Goal: Task Accomplishment & Management: Complete application form

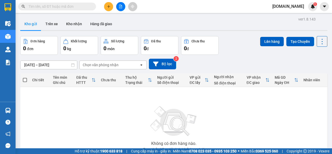
click at [296, 6] on span "[DOMAIN_NAME]" at bounding box center [288, 6] width 40 height 6
click at [297, 17] on span "Đăng xuất" at bounding box center [302, 16] width 22 height 6
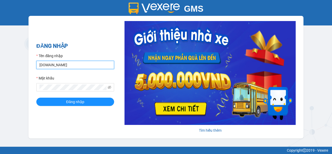
click at [78, 65] on input "[DOMAIN_NAME]" at bounding box center [75, 65] width 78 height 8
type input "[DOMAIN_NAME]"
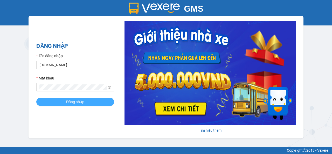
click at [74, 102] on span "Đăng nhập" at bounding box center [75, 102] width 18 height 6
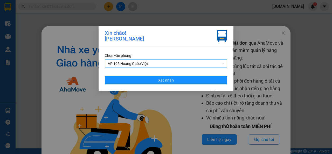
click at [224, 63] on div "VP 105 Hoàng Quốc Việt" at bounding box center [166, 63] width 122 height 8
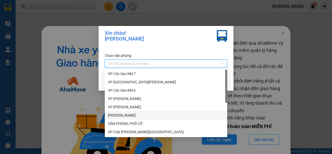
click at [120, 115] on div "[PERSON_NAME]" at bounding box center [166, 115] width 116 height 6
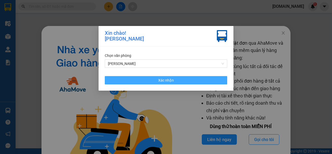
click at [161, 78] on span "Xác nhận" at bounding box center [166, 80] width 16 height 6
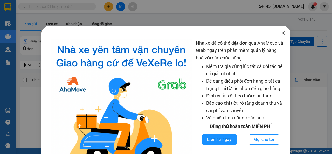
click at [281, 32] on icon "close" at bounding box center [283, 33] width 4 height 4
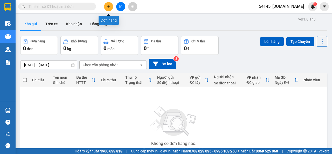
click at [108, 6] on icon "plus" at bounding box center [109, 7] width 4 height 4
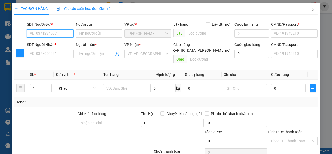
click at [60, 33] on input "SĐT Người Gửi *" at bounding box center [50, 33] width 47 height 8
click at [60, 43] on div "0988445268 - [PERSON_NAME]" at bounding box center [55, 44] width 51 height 6
type input "0988445268"
type input "Mạnh"
type input "0123456789"
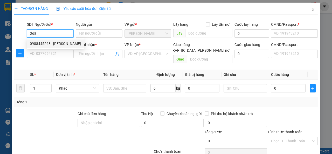
type input "0123456789"
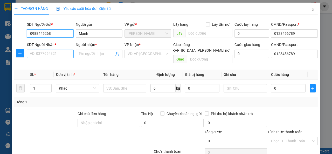
type input "0988445268"
click at [56, 53] on input "SĐT Người Nhận *" at bounding box center [50, 54] width 47 height 8
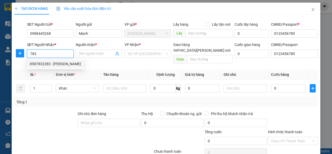
click at [51, 64] on div "0987832283 - [PERSON_NAME]" at bounding box center [55, 64] width 51 height 6
type input "0987832283"
type input "[PERSON_NAME]"
checkbox input "true"
type input "HN"
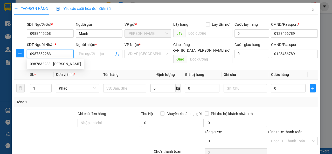
type input "123456789"
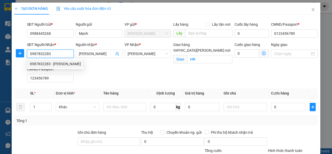
drag, startPoint x: 51, startPoint y: 53, endPoint x: 30, endPoint y: 54, distance: 21.3
click at [30, 54] on input "0987832283" at bounding box center [50, 54] width 47 height 8
type input "783"
click at [93, 54] on input "[PERSON_NAME]" at bounding box center [96, 54] width 35 height 6
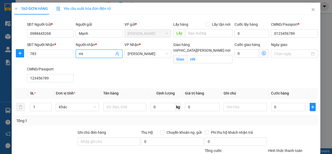
type input "m"
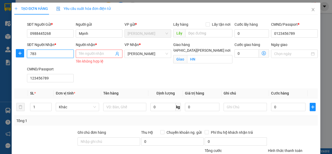
click at [50, 53] on input "783" at bounding box center [50, 54] width 47 height 8
drag, startPoint x: 40, startPoint y: 53, endPoint x: 28, endPoint y: 53, distance: 11.9
click at [28, 53] on input "783" at bounding box center [50, 54] width 47 height 8
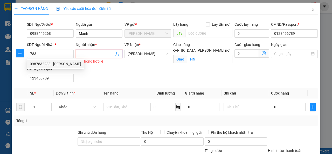
click at [91, 52] on input "Người nhận *" at bounding box center [96, 54] width 35 height 6
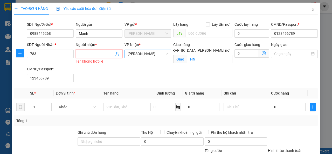
click at [164, 54] on span "[PERSON_NAME]" at bounding box center [148, 54] width 40 height 8
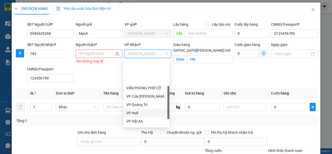
scroll to position [66, 0]
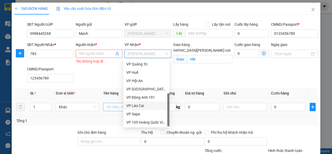
click at [143, 107] on div "VP Lào Cai" at bounding box center [146, 106] width 40 height 6
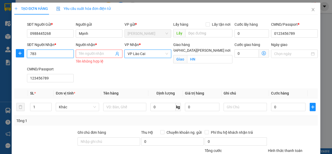
click at [50, 54] on input "783" at bounding box center [50, 54] width 47 height 8
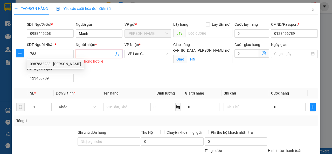
click at [94, 55] on input "Người nhận *" at bounding box center [96, 54] width 35 height 6
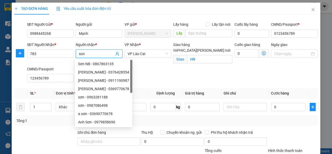
type input "son l"
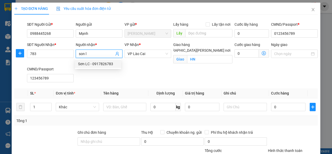
click at [86, 64] on div "Sơn LC - 0917826783" at bounding box center [98, 64] width 40 height 6
type input "0917826783"
type input "Sơn LC"
checkbox input "false"
type input "[PERSON_NAME] lào cai"
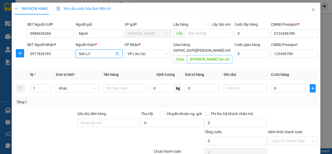
type input "Sơn LC"
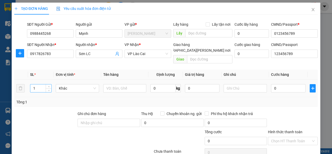
click at [37, 84] on input "1" at bounding box center [40, 88] width 21 height 8
type input "11"
click at [281, 84] on input "0" at bounding box center [288, 88] width 34 height 8
type input "1"
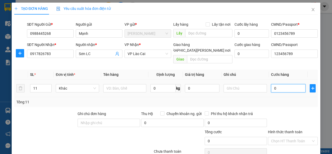
type input "1"
type input "10"
type input "108"
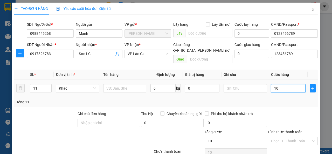
type input "108"
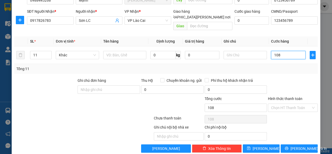
scroll to position [36, 0]
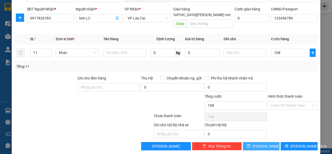
type input "108.000"
click at [263, 143] on span "[PERSON_NAME]" at bounding box center [267, 146] width 28 height 6
type input "1"
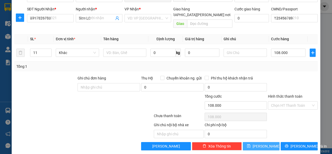
type input "0"
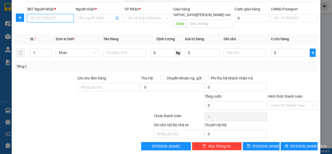
click at [61, 19] on input "SĐT Người Nhận *" at bounding box center [50, 18] width 47 height 8
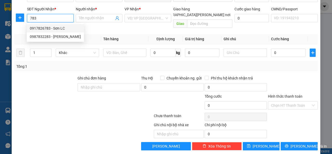
click at [53, 29] on div "0917826783 - Sơn LC" at bounding box center [55, 28] width 51 height 6
type input "0917826783"
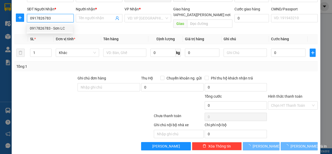
type input "Sơn LC"
type input "123456789"
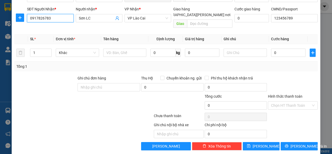
type input "0917826783"
drag, startPoint x: 37, startPoint y: 46, endPoint x: 30, endPoint y: 47, distance: 7.6
click at [30, 49] on input "1" at bounding box center [40, 53] width 21 height 8
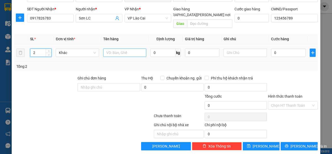
type input "2"
click at [121, 49] on input "text" at bounding box center [124, 53] width 43 height 8
type input "tủ lạnh"
click at [283, 49] on input "0" at bounding box center [288, 53] width 34 height 8
type input "8"
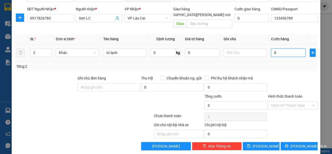
type input "8"
type input "85"
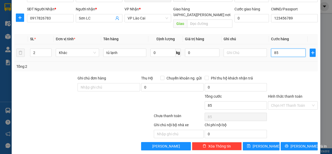
type input "850"
type input "850.000"
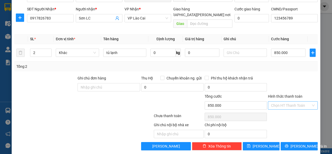
click at [282, 101] on input "Hình thức thanh toán" at bounding box center [291, 105] width 40 height 8
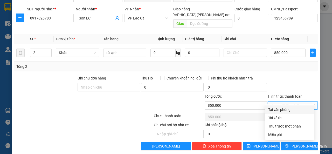
click at [281, 108] on div "Tại văn phòng" at bounding box center [289, 110] width 43 height 6
type input "0"
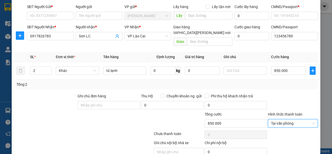
scroll to position [10, 0]
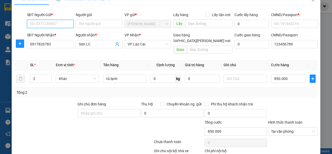
click at [63, 23] on input "SĐT Người Gửi *" at bounding box center [50, 24] width 47 height 8
click at [61, 34] on div "0988445268 - [PERSON_NAME]" at bounding box center [55, 34] width 51 height 6
type input "0988445268"
type input "Mạnh"
type input "0123456789"
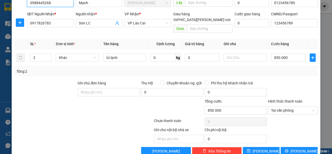
scroll to position [36, 0]
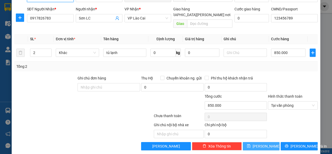
type input "0988445268"
click at [251, 144] on icon "save" at bounding box center [249, 146] width 4 height 4
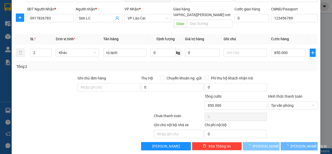
type input "1"
type input "0"
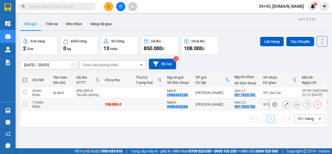
click at [24, 104] on input "checkbox" at bounding box center [25, 104] width 4 height 4
checkbox input "true"
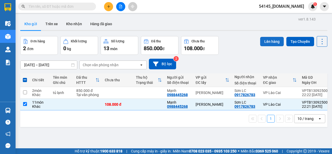
click at [270, 42] on button "Lên hàng" at bounding box center [272, 41] width 24 height 9
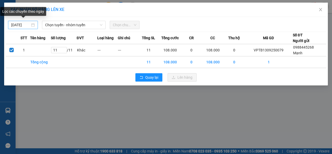
click at [25, 25] on input "[DATE]" at bounding box center [20, 25] width 19 height 6
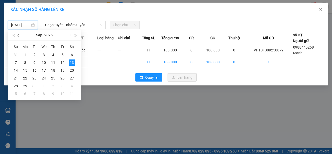
click at [19, 36] on span "button" at bounding box center [19, 35] width 3 height 3
click at [16, 69] on div "10" at bounding box center [16, 70] width 6 height 6
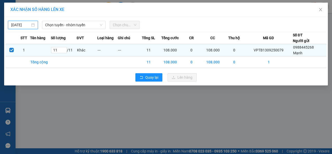
type input "[DATE]"
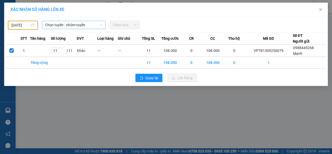
click at [81, 26] on span "Chọn tuyến - nhóm tuyến" at bounding box center [73, 25] width 57 height 8
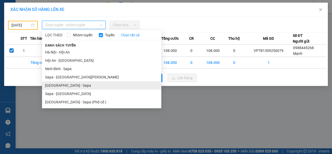
click at [60, 85] on li "[GEOGRAPHIC_DATA] - Sapa" at bounding box center [101, 85] width 119 height 8
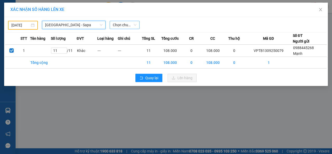
click at [129, 25] on span "Chọn chuyến" at bounding box center [125, 25] width 24 height 8
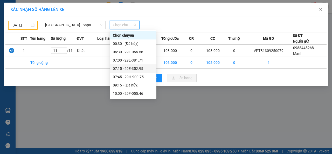
click at [127, 69] on div "07:15 - 29E-352.95" at bounding box center [133, 69] width 40 height 6
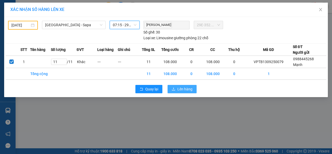
click at [184, 88] on span "Lên hàng" at bounding box center [184, 89] width 15 height 6
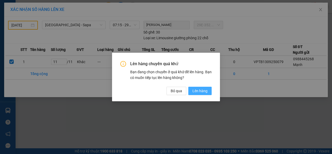
click at [198, 90] on span "Lên hàng" at bounding box center [199, 91] width 15 height 6
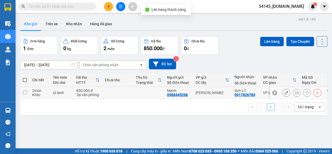
click at [25, 92] on input "checkbox" at bounding box center [25, 92] width 4 height 4
checkbox input "true"
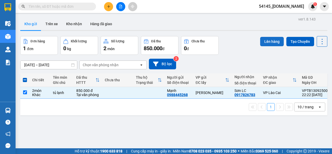
click at [265, 40] on button "Lên hàng" at bounding box center [272, 41] width 24 height 9
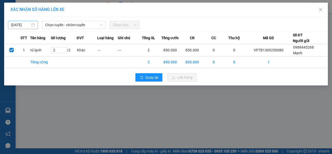
click at [22, 25] on body "Kết quả [PERSON_NAME] ( 0 ) Bộ lọc No Data 54145_[DOMAIN_NAME] 1 Điều [PERSON_N…" at bounding box center [166, 77] width 332 height 154
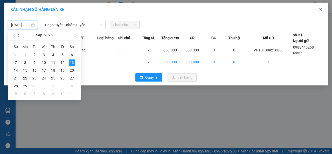
click at [17, 34] on button "button" at bounding box center [19, 35] width 6 height 10
click at [17, 71] on div "10" at bounding box center [16, 70] width 6 height 6
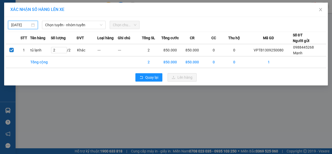
type input "[DATE]"
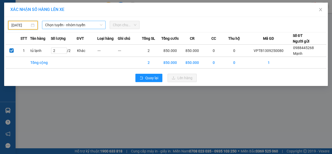
click at [84, 27] on span "Chọn tuyến - nhóm tuyến" at bounding box center [73, 25] width 57 height 8
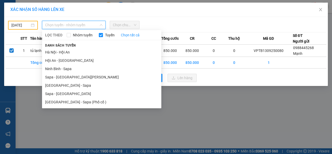
click at [57, 86] on li "[GEOGRAPHIC_DATA] - Sapa" at bounding box center [101, 85] width 119 height 8
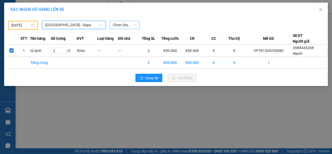
click at [127, 26] on span "Chọn chuyến" at bounding box center [125, 25] width 24 height 8
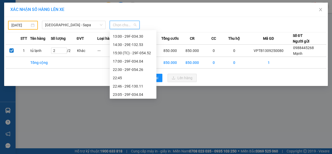
scroll to position [104, 0]
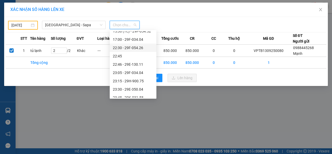
click at [127, 50] on div "22:30 - 29F-054.26" at bounding box center [133, 48] width 40 height 6
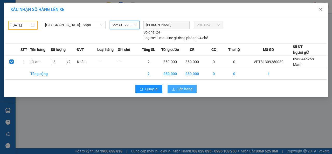
click at [185, 90] on span "Lên hàng" at bounding box center [184, 89] width 15 height 6
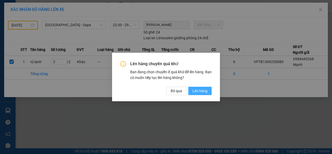
click at [199, 92] on span "Lên hàng" at bounding box center [199, 91] width 15 height 6
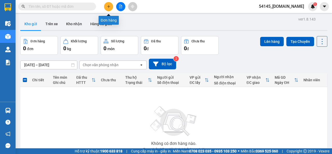
click at [107, 5] on icon "plus" at bounding box center [109, 7] width 4 height 4
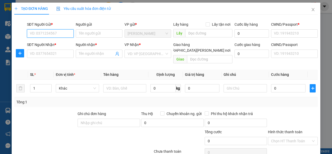
click at [63, 34] on input "SĐT Người Gửi *" at bounding box center [50, 33] width 47 height 8
click at [56, 45] on div "0988445268 - [PERSON_NAME]" at bounding box center [55, 44] width 51 height 6
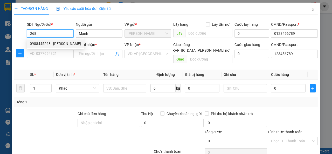
type input "0988445268"
type input "Mạnh"
type input "0123456789"
type input "123456789"
type input "0988445268"
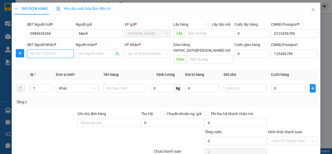
click at [60, 54] on input "SĐT Người Nhận *" at bounding box center [50, 54] width 47 height 8
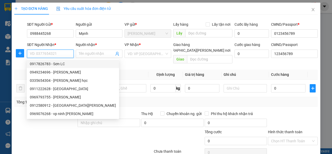
click at [57, 64] on div "0917826783 - Sơn LC" at bounding box center [73, 64] width 86 height 6
type input "0917826783"
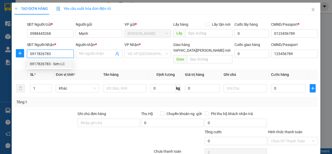
type input "Sơn LC"
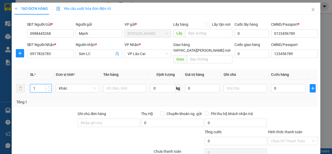
drag, startPoint x: 37, startPoint y: 82, endPoint x: 31, endPoint y: 84, distance: 6.5
click at [31, 84] on input "1" at bounding box center [40, 88] width 21 height 8
type input "2"
click at [116, 84] on input "text" at bounding box center [124, 88] width 43 height 8
type input "d"
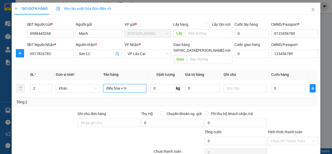
type input "điều hòa + tv"
click at [280, 84] on input "0" at bounding box center [288, 88] width 34 height 8
type input "1"
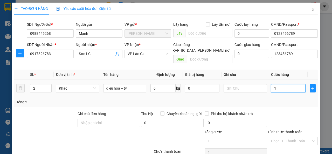
type input "19"
type input "190"
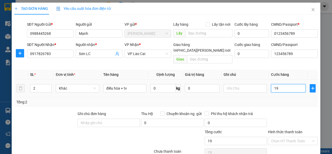
type input "190"
click at [274, 137] on input "Hình thức thanh toán" at bounding box center [291, 141] width 40 height 8
type input "190.000"
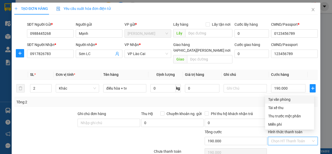
click at [281, 100] on div "Tại văn phòng" at bounding box center [289, 99] width 43 height 6
type input "0"
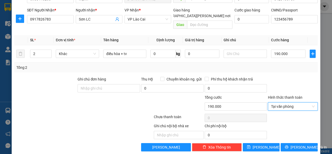
scroll to position [36, 0]
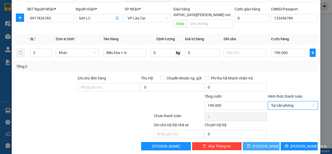
click at [262, 143] on span "[PERSON_NAME]" at bounding box center [267, 146] width 28 height 6
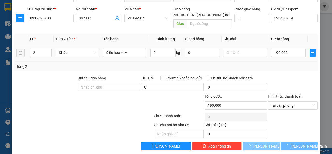
type input "1"
type input "0"
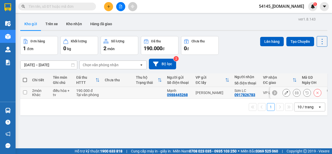
click at [25, 91] on input "checkbox" at bounding box center [25, 92] width 4 height 4
checkbox input "true"
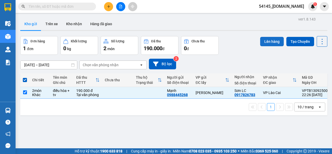
click at [270, 41] on button "Lên hàng" at bounding box center [272, 41] width 24 height 9
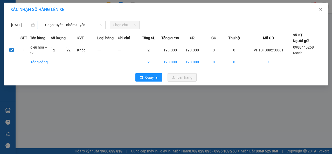
click at [25, 23] on input "[DATE]" at bounding box center [20, 25] width 19 height 6
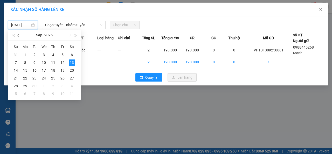
click at [19, 34] on span "button" at bounding box center [19, 35] width 3 height 3
click at [72, 62] on div "9" at bounding box center [72, 62] width 6 height 6
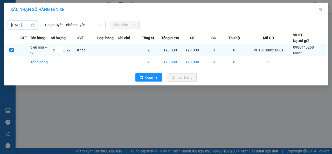
type input "[DATE]"
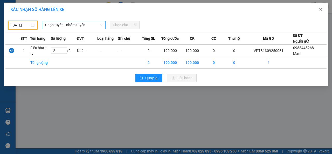
click at [101, 24] on icon "down" at bounding box center [101, 24] width 3 height 3
click at [86, 24] on span "Chọn tuyến - nhóm tuyến" at bounding box center [73, 25] width 57 height 8
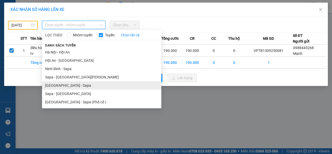
click at [57, 84] on li "[GEOGRAPHIC_DATA] - Sapa" at bounding box center [101, 85] width 119 height 8
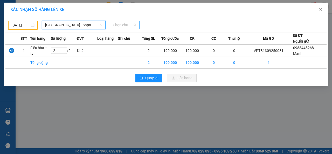
click at [135, 25] on span "Chọn chuyến" at bounding box center [125, 25] width 24 height 8
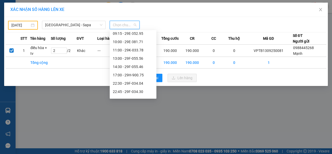
scroll to position [52, 0]
click at [129, 65] on div "14:30 - 29F-055.46" at bounding box center [133, 67] width 40 height 6
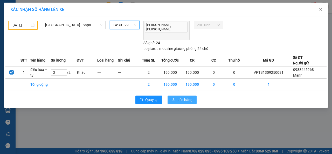
click at [183, 97] on span "Lên hàng" at bounding box center [184, 100] width 15 height 6
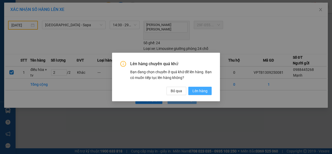
click at [203, 91] on span "Lên hàng" at bounding box center [199, 91] width 15 height 6
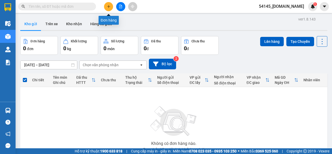
click at [109, 5] on icon "plus" at bounding box center [109, 7] width 4 height 4
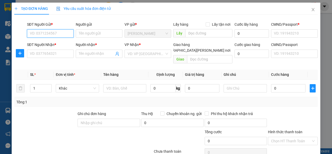
click at [64, 33] on input "SĐT Người Gửi *" at bounding box center [50, 33] width 47 height 8
click at [56, 45] on div "0988445268 - [PERSON_NAME]" at bounding box center [55, 44] width 51 height 6
type input "0988445268"
type input "Mạnh"
type input "0123456789"
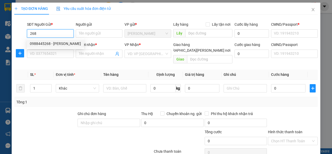
type input "123456789"
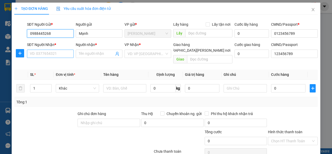
type input "0988445268"
click at [57, 54] on input "SĐT Người Nhận *" at bounding box center [50, 54] width 47 height 8
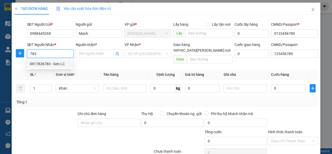
click at [60, 66] on div "0917826783 - Sơn LC" at bounding box center [50, 64] width 40 height 6
type input "0917826783"
type input "Sơn LC"
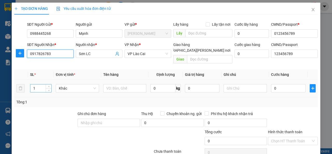
type input "0917826783"
drag, startPoint x: 36, startPoint y: 82, endPoint x: 32, endPoint y: 83, distance: 3.2
click at [33, 84] on input "1" at bounding box center [40, 88] width 21 height 8
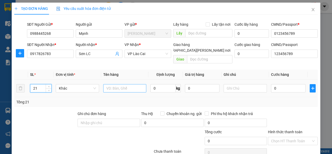
type input "21"
click at [121, 84] on input "text" at bounding box center [124, 88] width 43 height 8
type input "bánh mỳ"
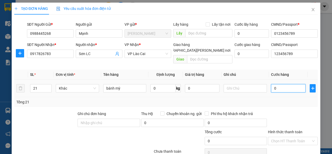
click at [281, 84] on input "0" at bounding box center [288, 88] width 34 height 8
type input "4"
type input "42"
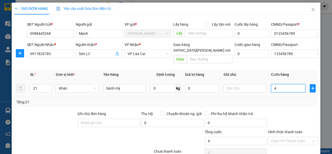
type input "42"
type input "420"
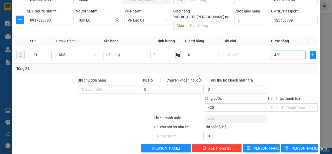
scroll to position [36, 0]
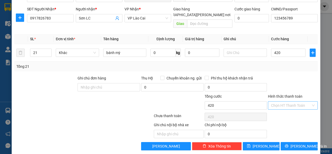
click at [279, 101] on input "Hình thức thanh toán" at bounding box center [291, 105] width 40 height 8
type input "420.000"
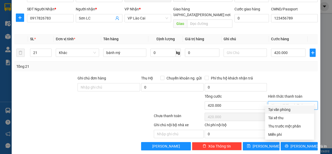
click at [278, 109] on div "Tại văn phòng" at bounding box center [289, 110] width 43 height 6
type input "0"
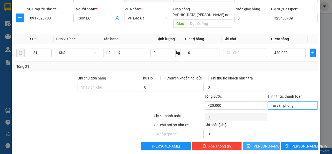
click at [263, 143] on span "[PERSON_NAME]" at bounding box center [267, 146] width 28 height 6
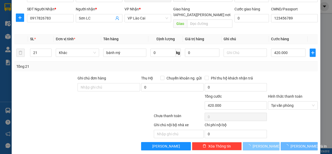
type input "1"
type input "0"
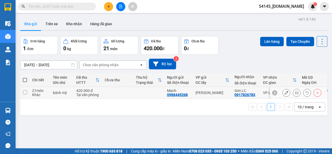
click at [25, 93] on input "checkbox" at bounding box center [25, 92] width 4 height 4
checkbox input "true"
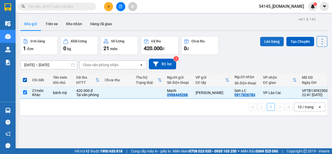
click at [265, 40] on button "Lên hàng" at bounding box center [272, 41] width 24 height 9
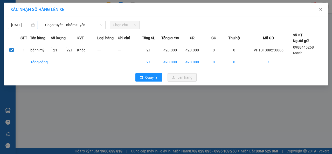
click at [25, 24] on input "[DATE]" at bounding box center [20, 25] width 19 height 6
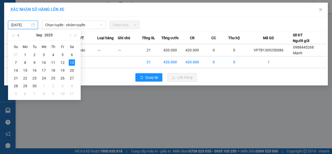
click at [19, 35] on span "button" at bounding box center [19, 35] width 3 height 3
click at [25, 70] on div "11" at bounding box center [25, 70] width 6 height 6
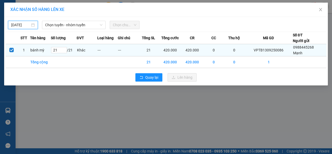
type input "[DATE]"
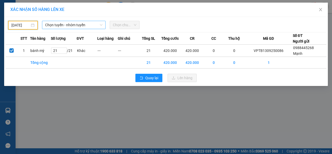
click at [77, 26] on span "Chọn tuyến - nhóm tuyến" at bounding box center [73, 25] width 57 height 8
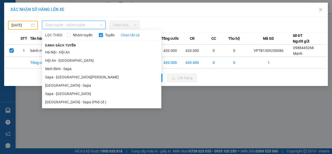
click at [60, 87] on li "[GEOGRAPHIC_DATA] - Sapa" at bounding box center [101, 85] width 119 height 8
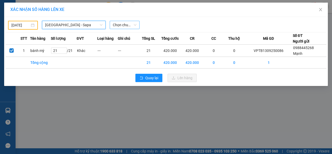
click at [130, 25] on span "Chọn chuyến" at bounding box center [125, 25] width 24 height 8
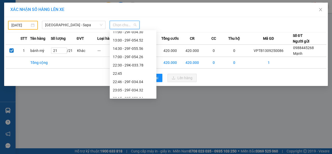
scroll to position [78, 0]
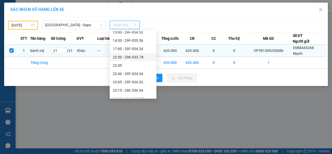
click at [129, 56] on div "22:30 - 29K-033.78" at bounding box center [133, 57] width 40 height 6
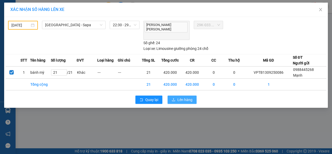
click at [177, 95] on button "Lên hàng" at bounding box center [182, 99] width 29 height 8
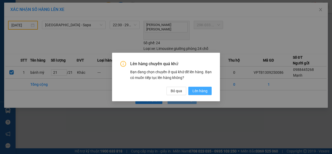
click at [196, 92] on span "Lên hàng" at bounding box center [199, 91] width 15 height 6
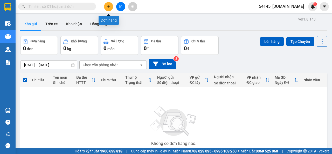
click at [108, 7] on icon "plus" at bounding box center [109, 7] width 4 height 4
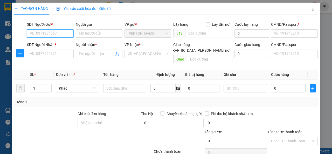
click at [60, 33] on input "SĐT Người Gửi *" at bounding box center [50, 33] width 47 height 8
click at [54, 44] on div "0988445268 - [PERSON_NAME]" at bounding box center [55, 44] width 51 height 6
type input "0988445268"
type input "Mạnh"
type input "0123456789"
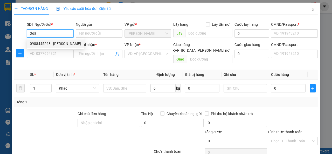
type input "123456789"
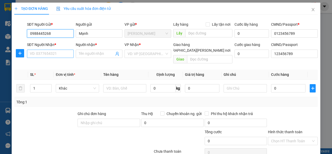
type input "0988445268"
click at [53, 54] on input "SĐT Người Nhận *" at bounding box center [50, 54] width 47 height 8
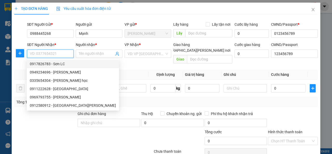
click at [48, 64] on div "0917826783 - Sơn LC" at bounding box center [73, 64] width 86 height 6
type input "0917826783"
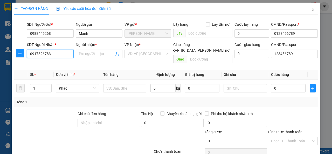
type input "Sơn LC"
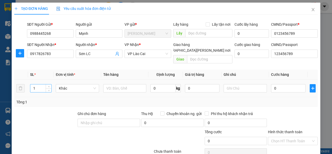
click at [39, 84] on input "1" at bounding box center [40, 88] width 21 height 8
type input "10"
click at [118, 84] on input "text" at bounding box center [124, 88] width 43 height 8
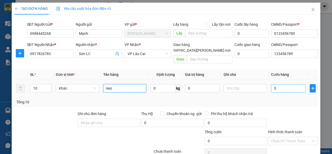
type input "kẹo"
click at [272, 84] on input "0" at bounding box center [288, 88] width 34 height 8
type input "2"
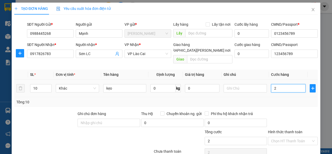
type input "25"
type input "250"
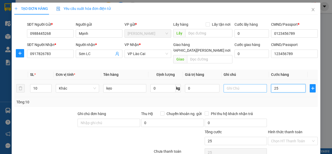
type input "250"
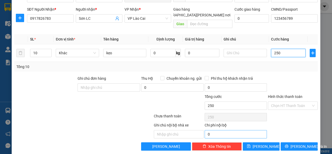
scroll to position [36, 0]
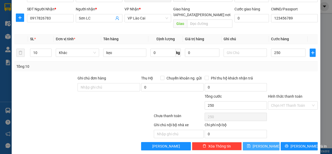
click at [258, 143] on span "[PERSON_NAME]" at bounding box center [267, 146] width 28 height 6
type input "250.000"
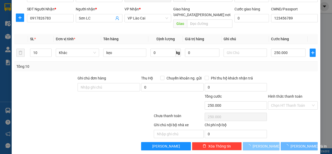
type input "1"
type input "0"
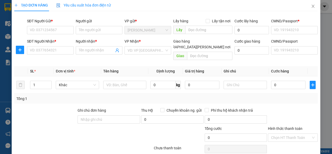
scroll to position [0, 0]
